Goal: Task Accomplishment & Management: Manage account settings

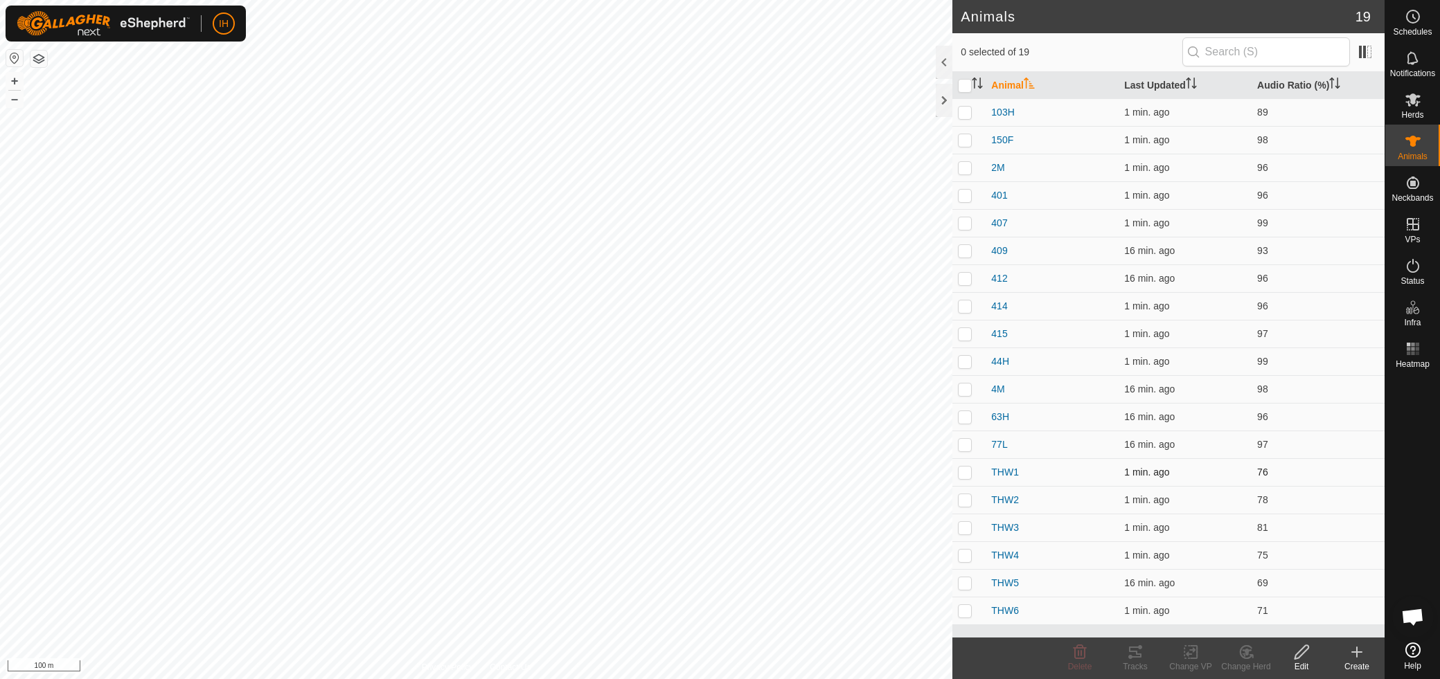
click at [964, 471] on p-checkbox at bounding box center [965, 472] width 14 height 11
checkbox input "true"
click at [968, 503] on p-checkbox at bounding box center [965, 500] width 14 height 11
checkbox input "true"
click at [965, 531] on p-checkbox at bounding box center [965, 527] width 14 height 11
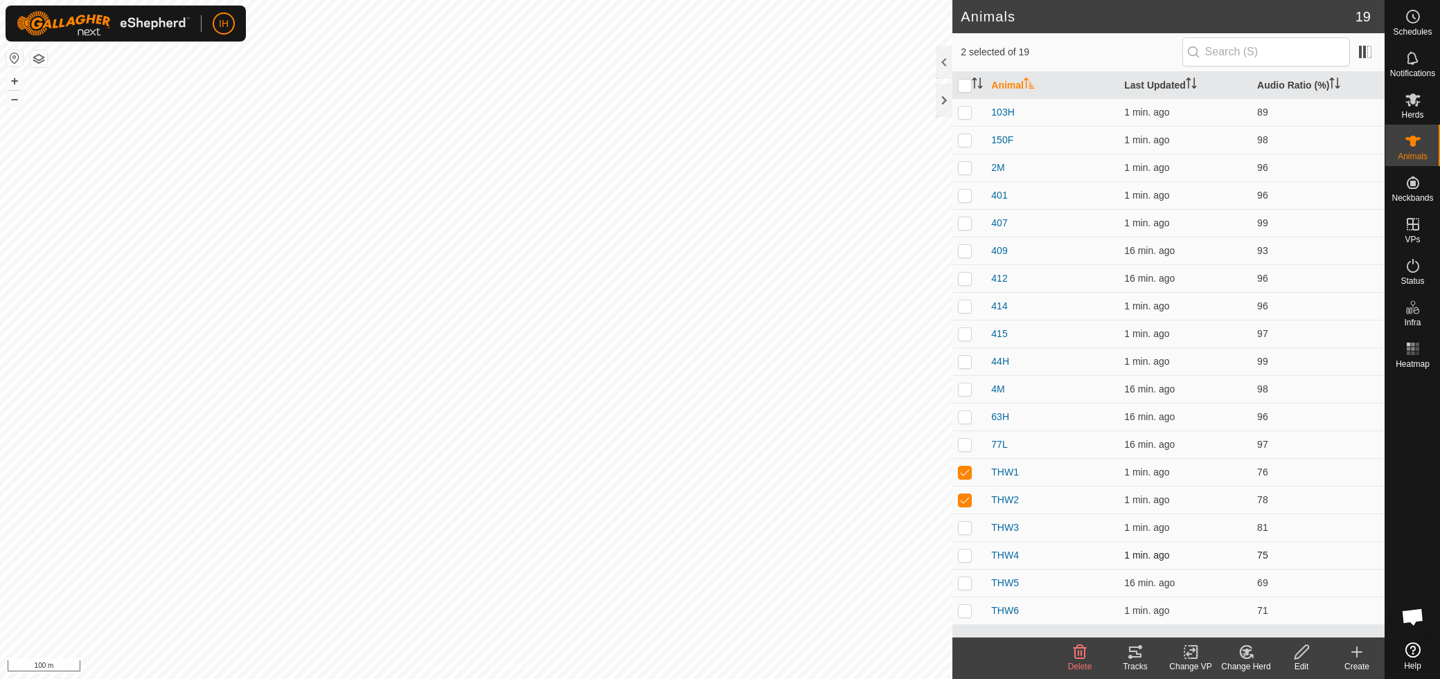
checkbox input "true"
click at [965, 558] on p-checkbox at bounding box center [965, 555] width 14 height 11
checkbox input "true"
click at [967, 587] on p-checkbox at bounding box center [965, 583] width 14 height 11
checkbox input "true"
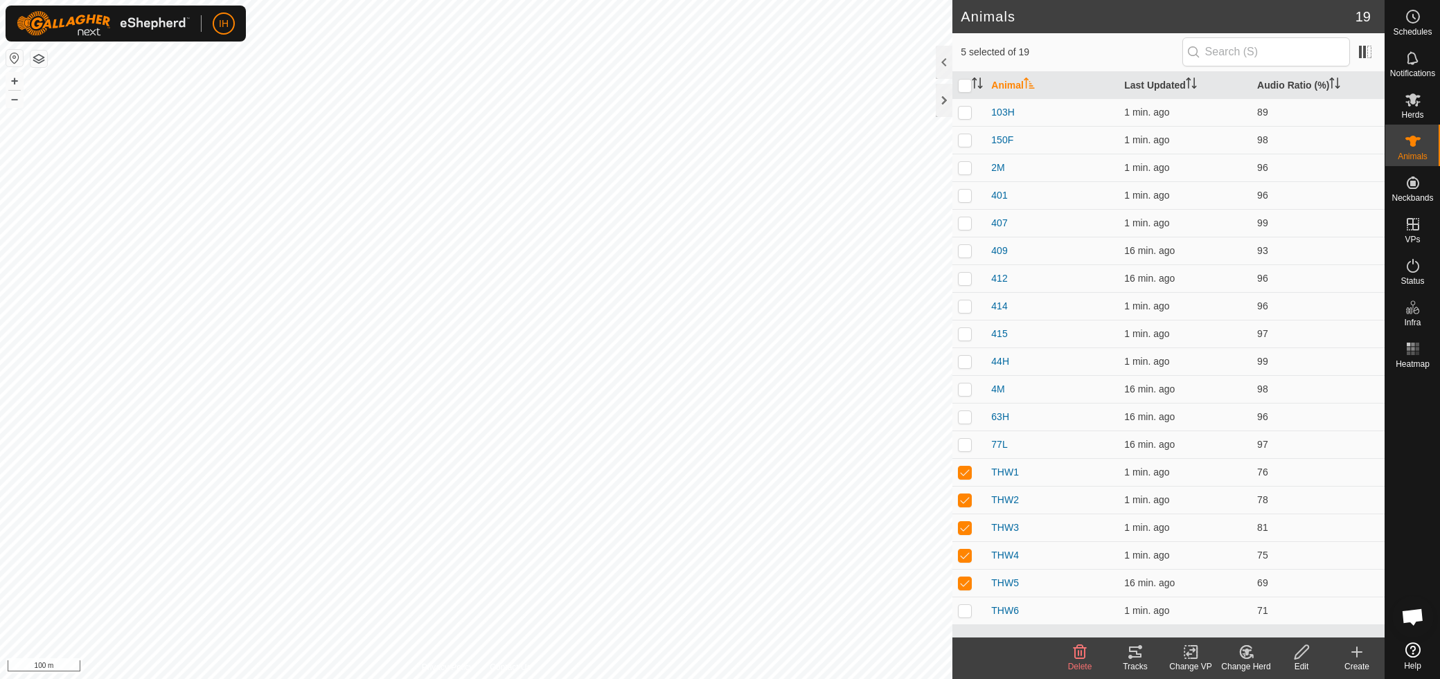
drag, startPoint x: 965, startPoint y: 609, endPoint x: 1025, endPoint y: 633, distance: 64.3
click at [965, 609] on p-checkbox at bounding box center [965, 610] width 14 height 11
checkbox input "true"
click at [1140, 656] on icon at bounding box center [1135, 652] width 12 height 11
